Goal: Task Accomplishment & Management: Manage account settings

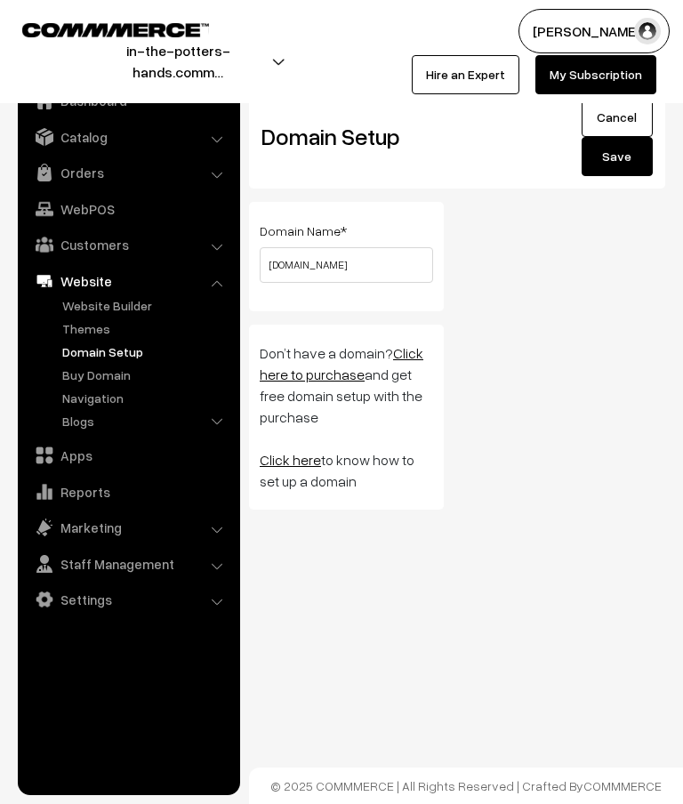
click at [104, 133] on link "Catalog" at bounding box center [128, 137] width 212 height 32
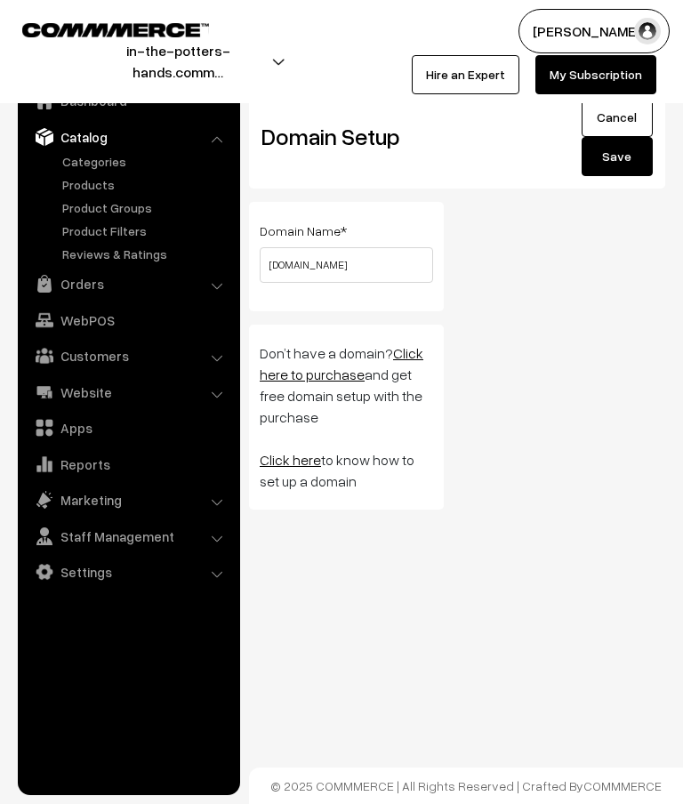
click at [129, 145] on link "Catalog" at bounding box center [128, 137] width 212 height 32
click at [126, 150] on link "Catalog" at bounding box center [128, 137] width 212 height 32
click at [106, 162] on link "Categories" at bounding box center [146, 161] width 176 height 19
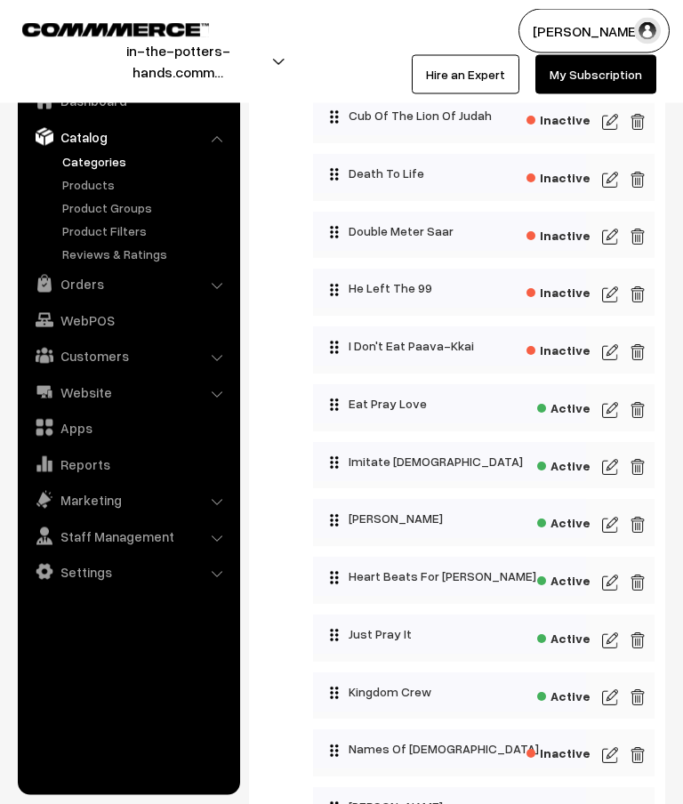
scroll to position [783, 0]
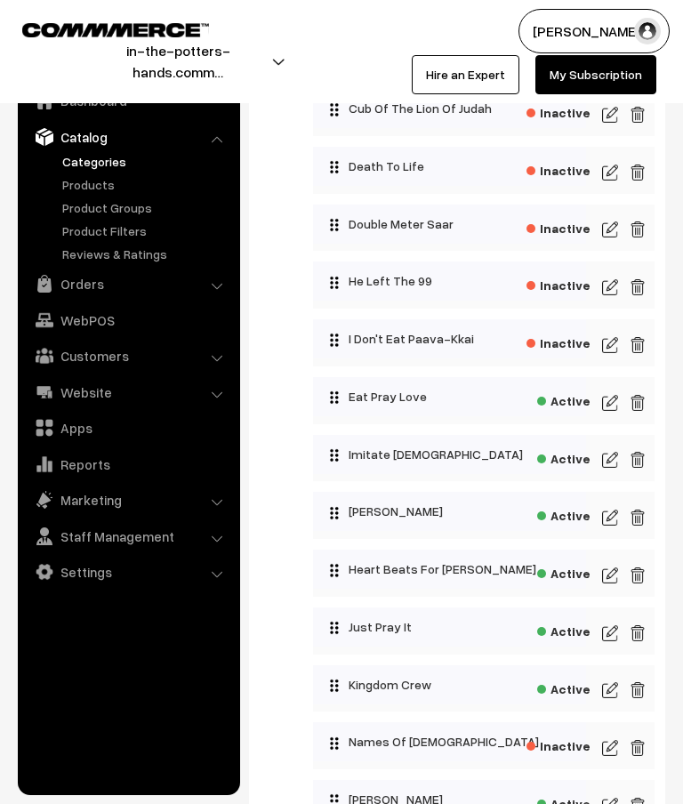
click at [607, 701] on img at bounding box center [610, 689] width 16 height 21
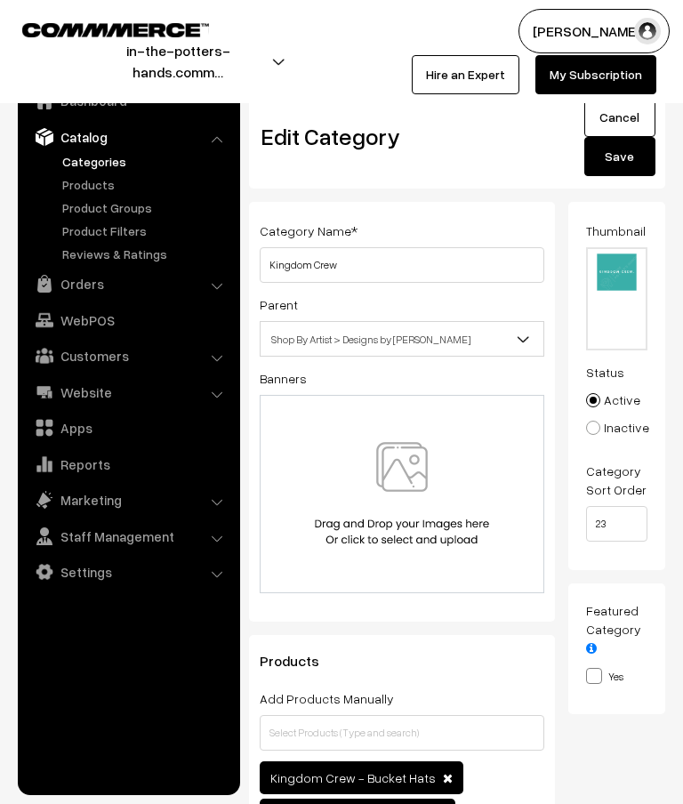
click at [628, 125] on link "Cancel" at bounding box center [619, 117] width 71 height 39
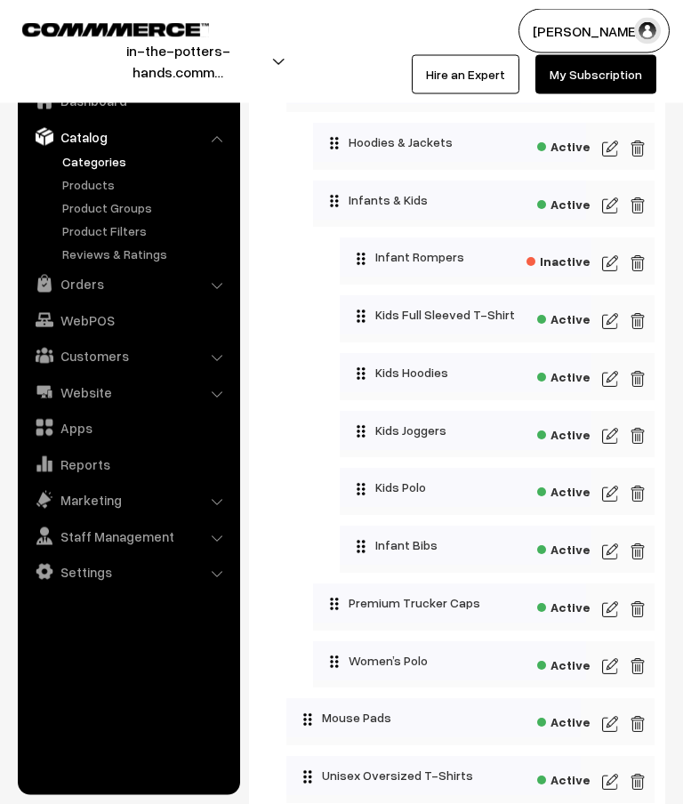
scroll to position [2420, 0]
click at [617, 273] on img at bounding box center [610, 262] width 16 height 21
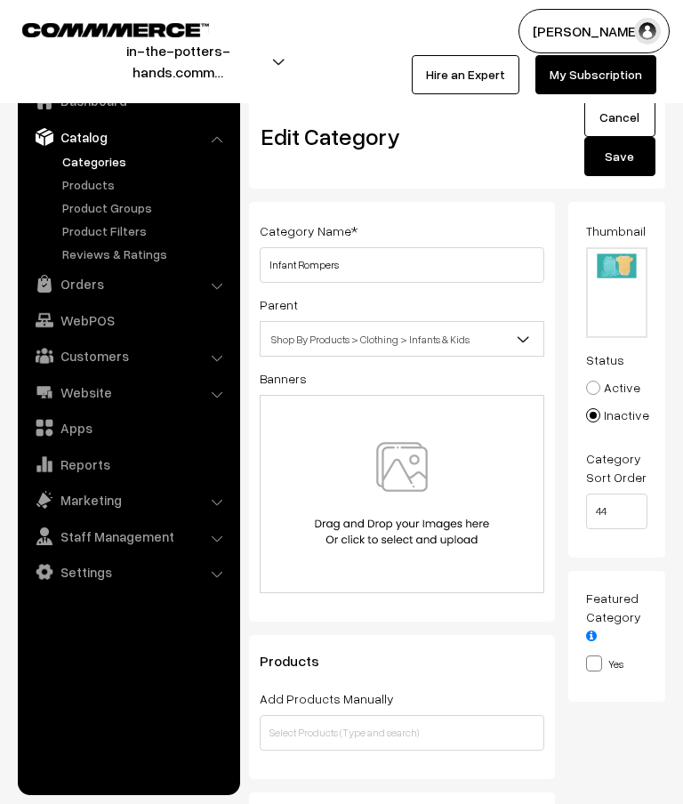
click at [640, 121] on link "Cancel" at bounding box center [619, 117] width 71 height 39
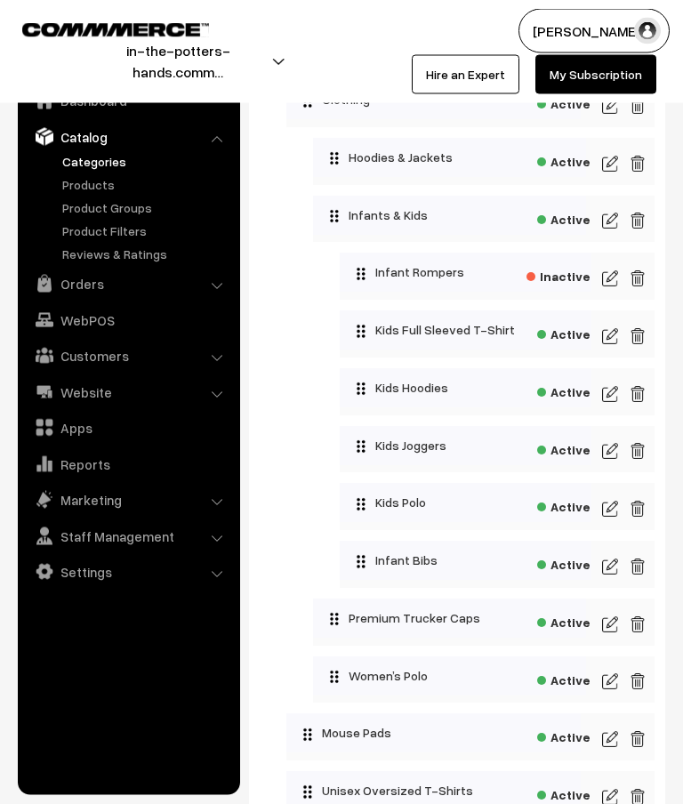
scroll to position [2389, 0]
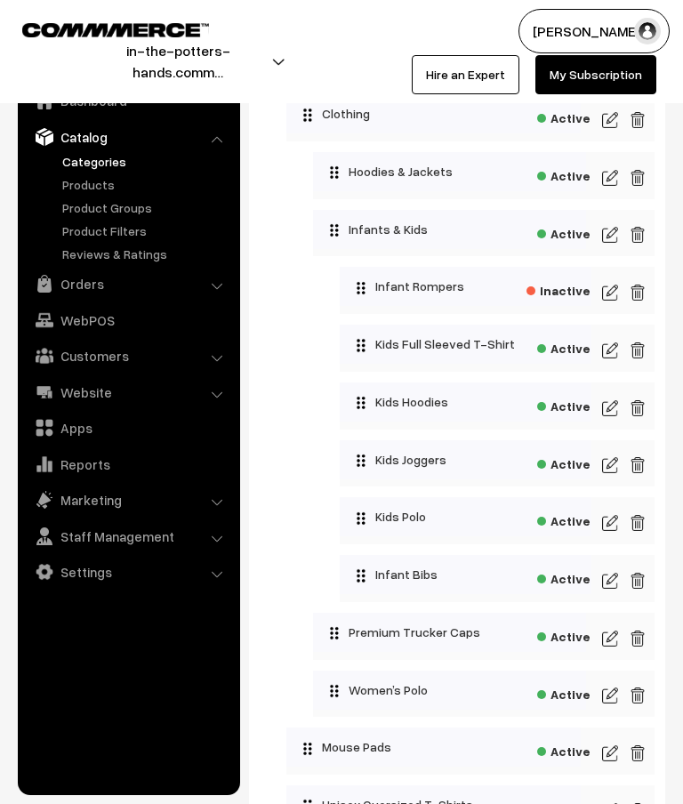
click at [614, 587] on img at bounding box center [610, 580] width 16 height 21
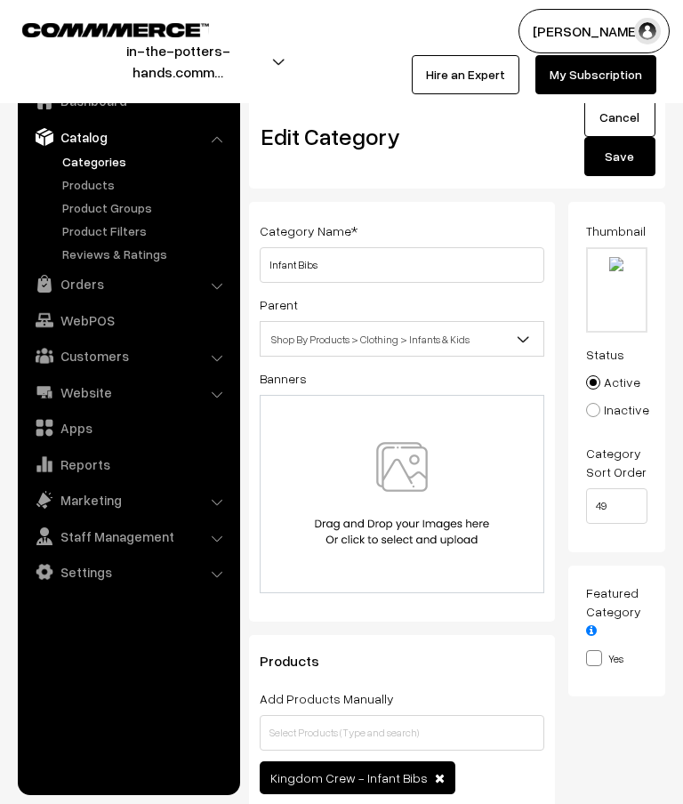
click at [618, 283] on input "file" at bounding box center [617, 290] width 59 height 82
type input "C:\fakepath\Banners- thumbnails.png"
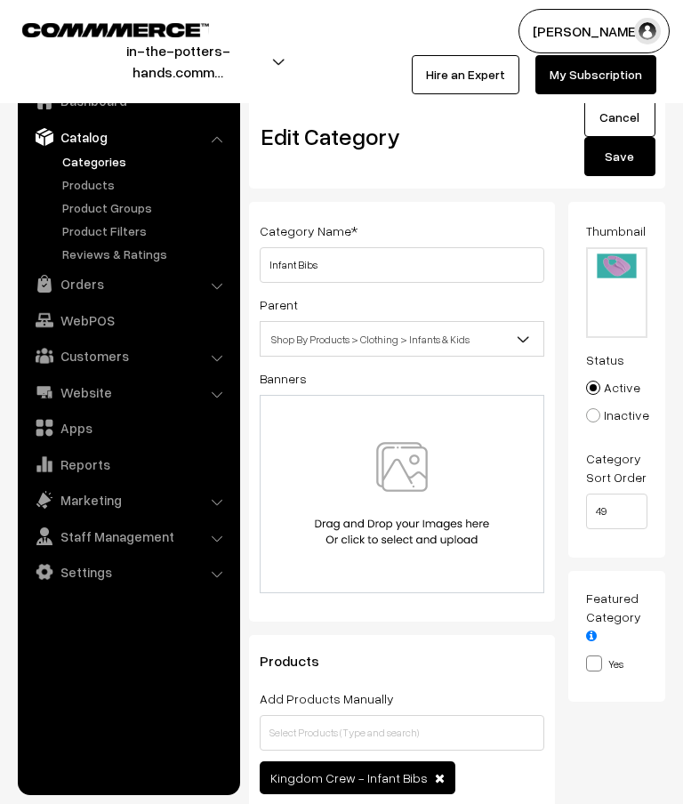
click at [630, 156] on button "Save" at bounding box center [619, 156] width 71 height 39
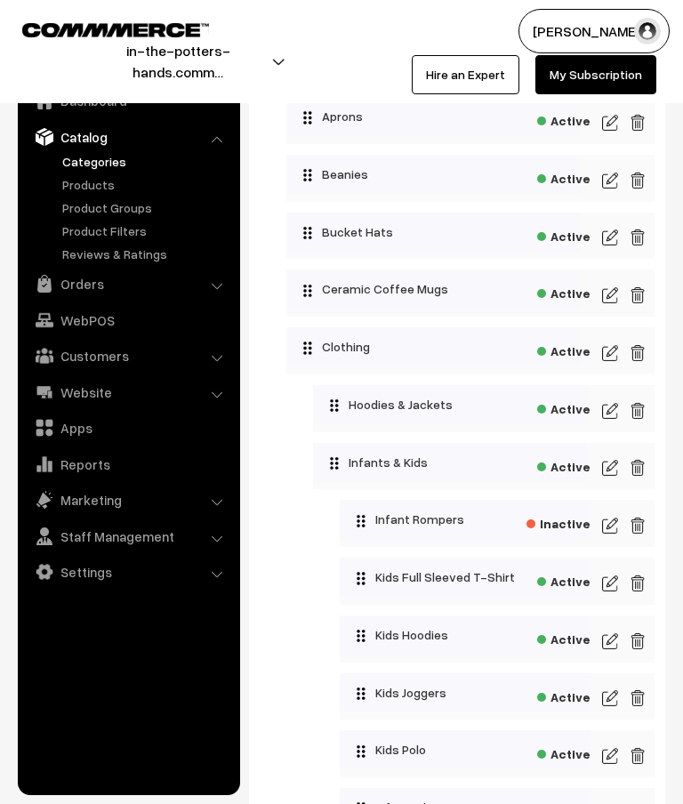
scroll to position [2190, 0]
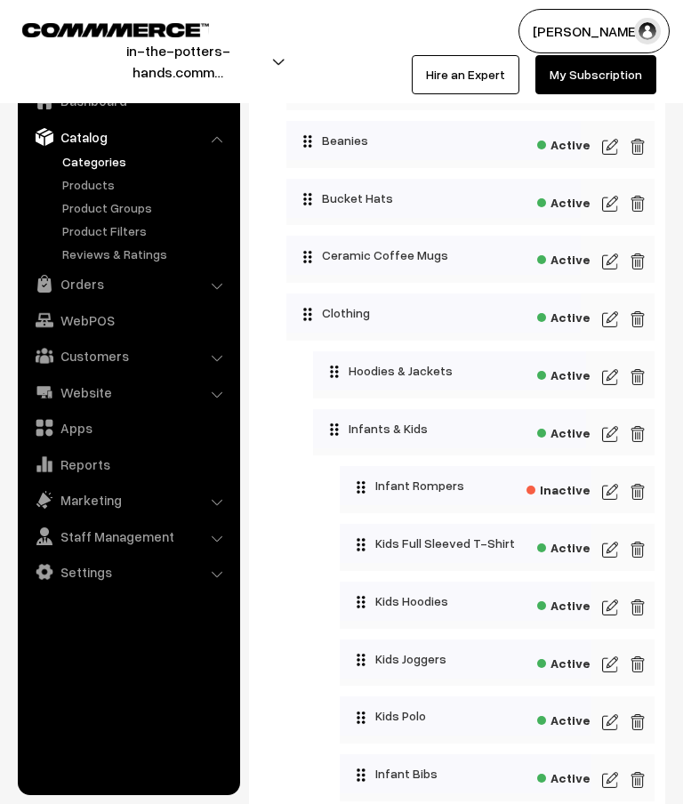
click at [612, 733] on img at bounding box center [610, 721] width 16 height 21
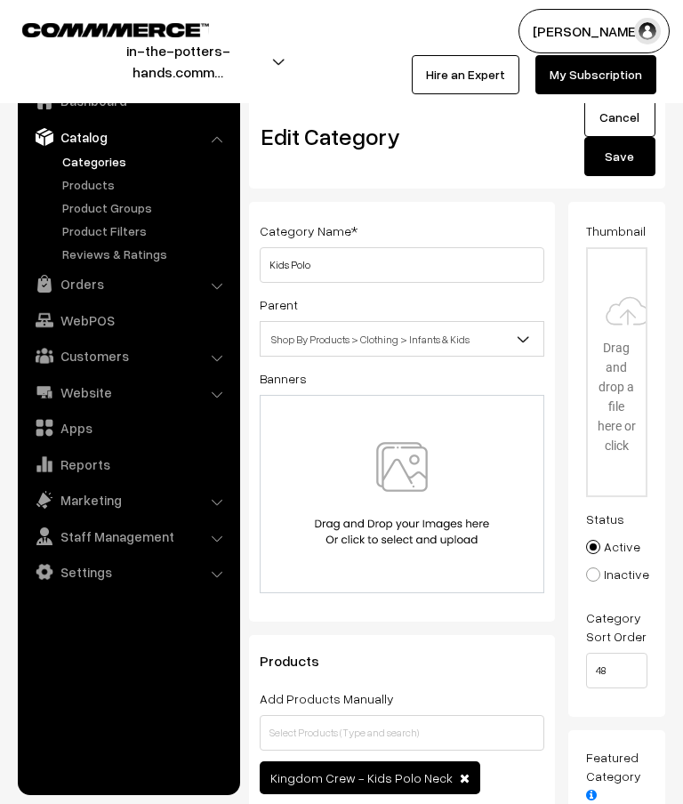
click at [620, 454] on input "file" at bounding box center [617, 372] width 59 height 246
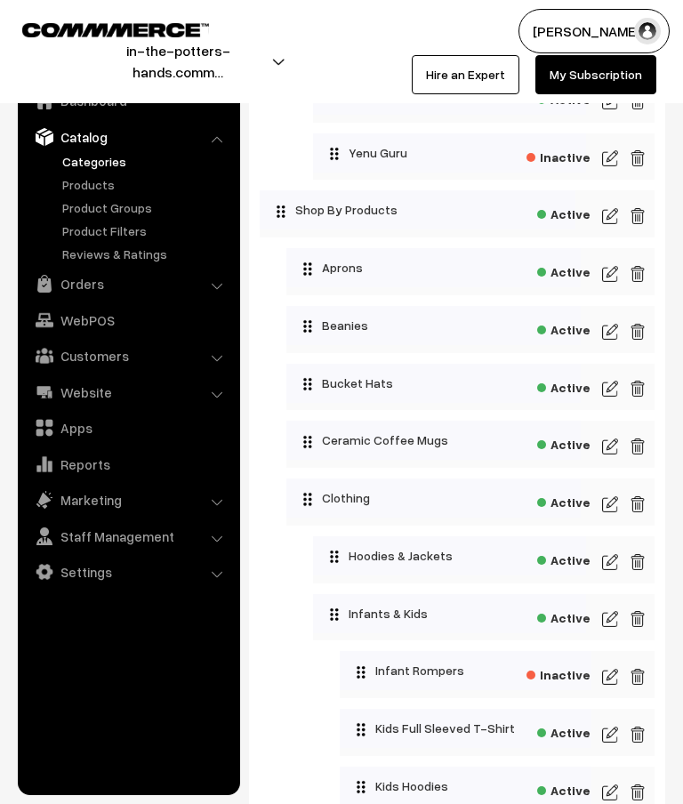
scroll to position [2012, 0]
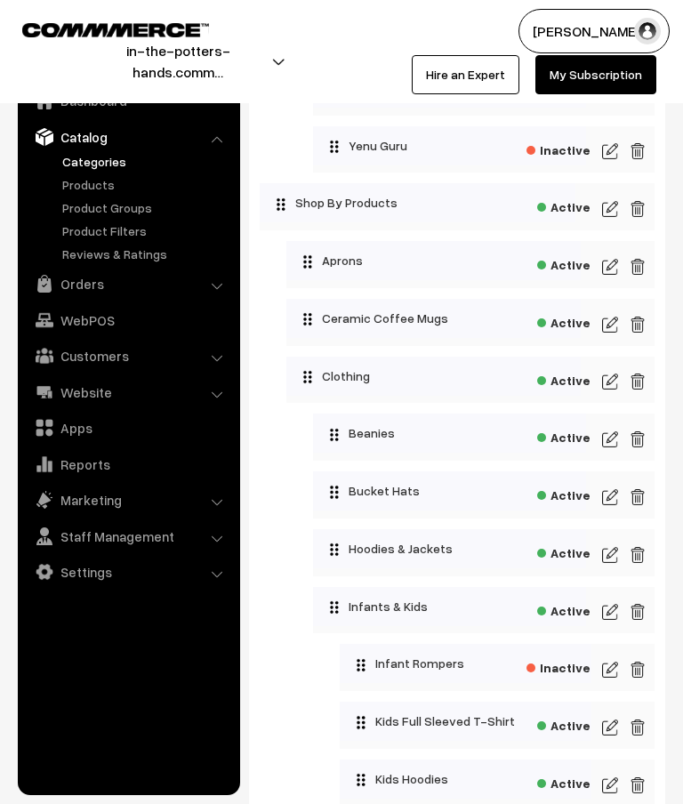
click at [613, 389] on img at bounding box center [610, 381] width 16 height 21
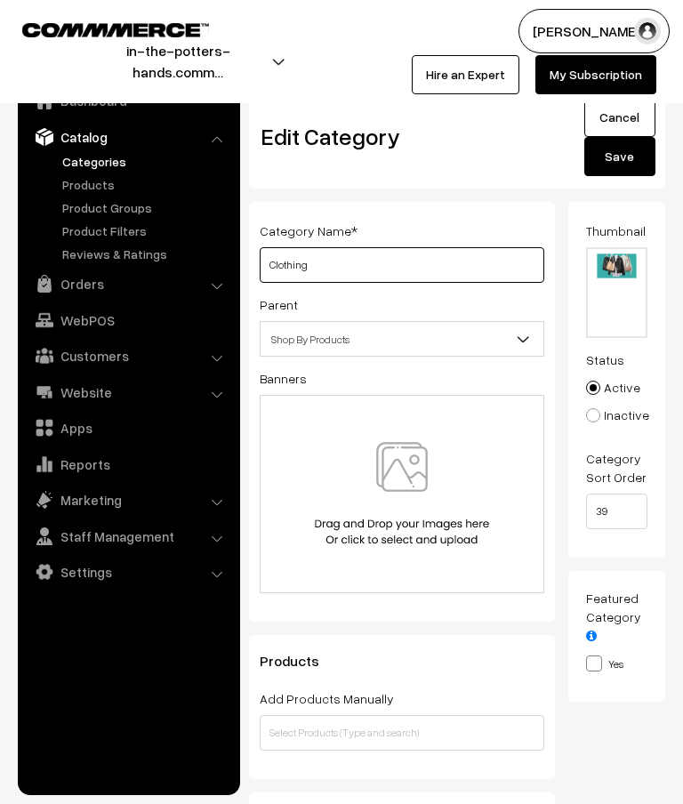
click at [410, 273] on input "Clothing" at bounding box center [402, 265] width 285 height 36
type input "Clothing & Accessories"
click at [634, 159] on button "Save" at bounding box center [619, 156] width 71 height 39
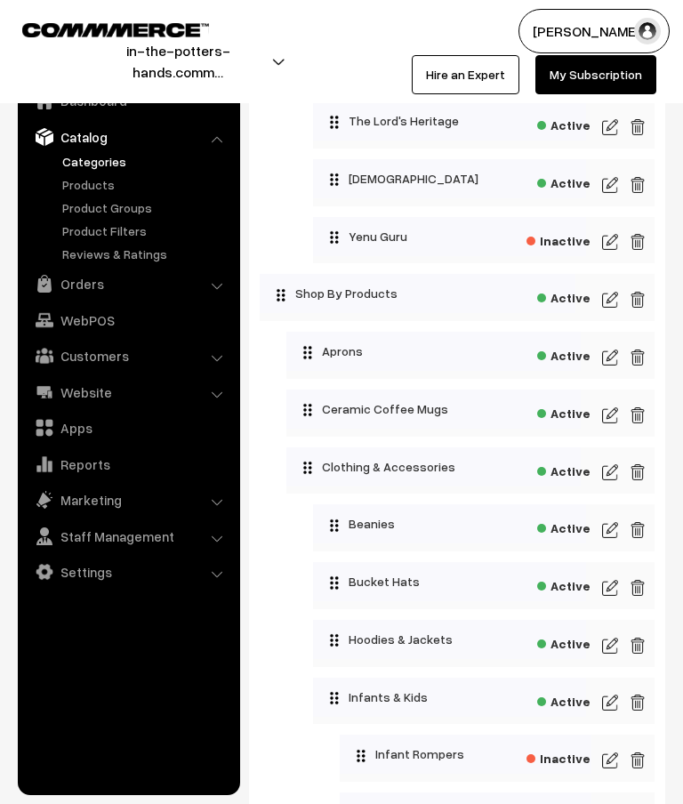
scroll to position [1921, 0]
